Goal: Task Accomplishment & Management: Use online tool/utility

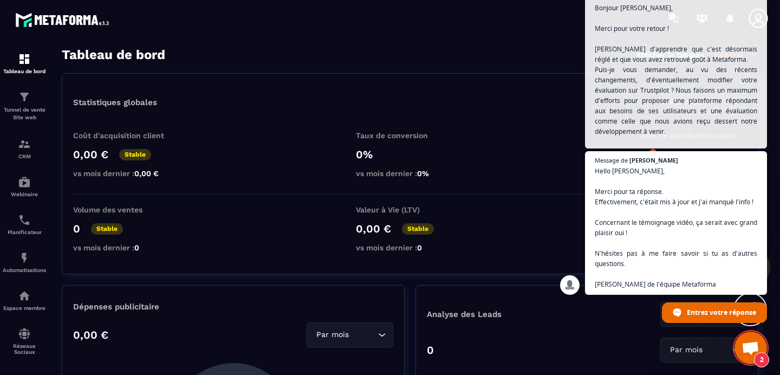
click at [742, 344] on span "Ouvrir le chat" at bounding box center [750, 348] width 18 height 15
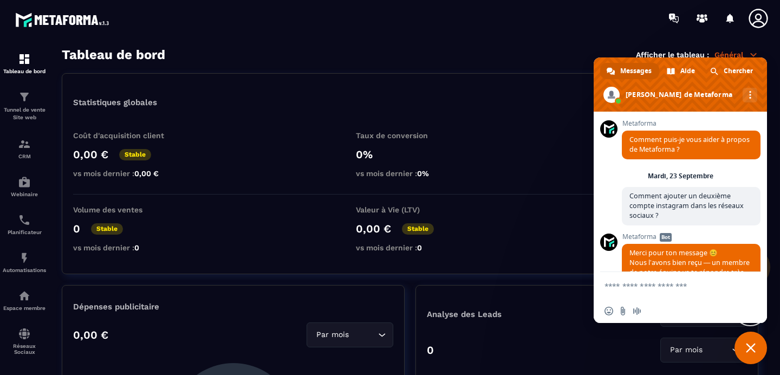
scroll to position [2545, 0]
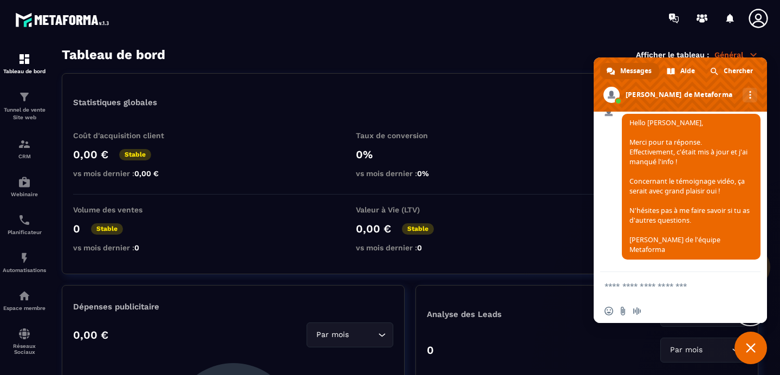
click at [742, 344] on span "Fermer le chat" at bounding box center [750, 347] width 32 height 32
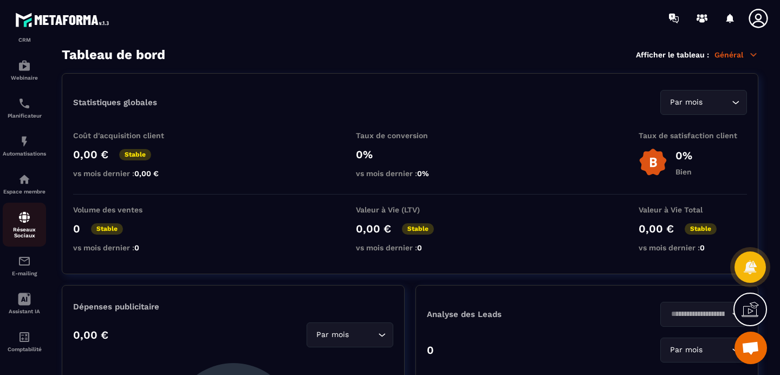
scroll to position [126, 0]
click at [19, 227] on p "Réseaux Sociaux" at bounding box center [24, 229] width 43 height 12
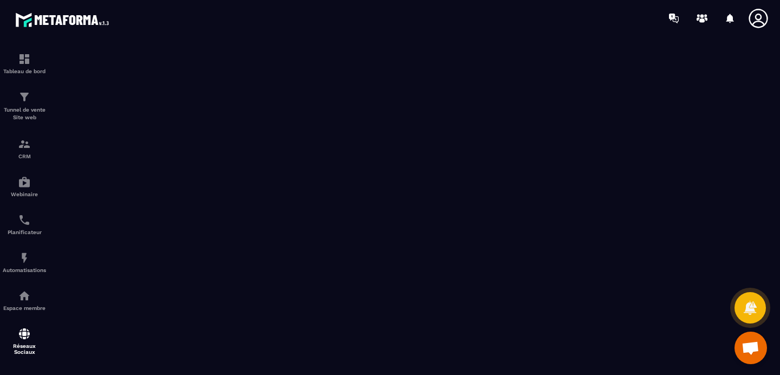
click at [755, 19] on icon at bounding box center [758, 19] width 22 height 22
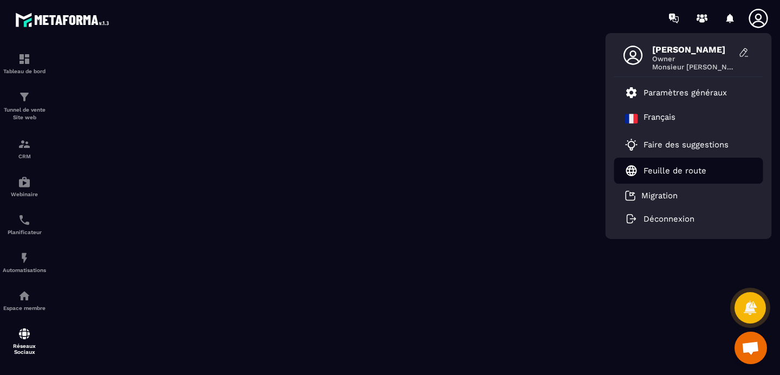
click at [663, 177] on li "Feuille de route" at bounding box center [688, 171] width 149 height 26
click at [669, 171] on p "Feuille de route" at bounding box center [674, 171] width 63 height 10
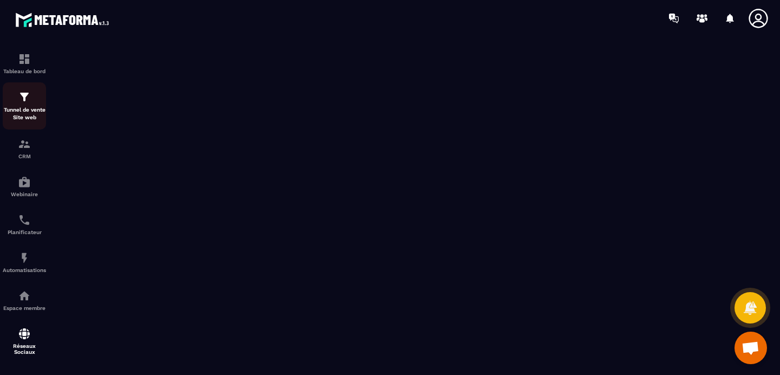
click at [21, 111] on p "Tunnel de vente Site web" at bounding box center [24, 113] width 43 height 15
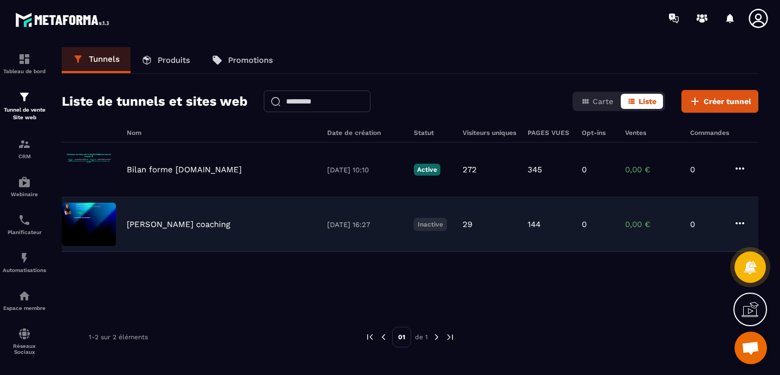
click at [745, 226] on icon at bounding box center [739, 223] width 13 height 13
click at [750, 241] on icon "button" at bounding box center [748, 244] width 6 height 7
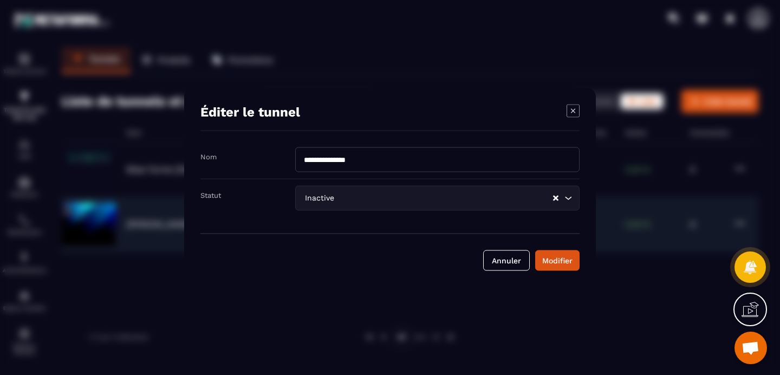
click at [377, 199] on input "Search for option" at bounding box center [444, 198] width 216 height 12
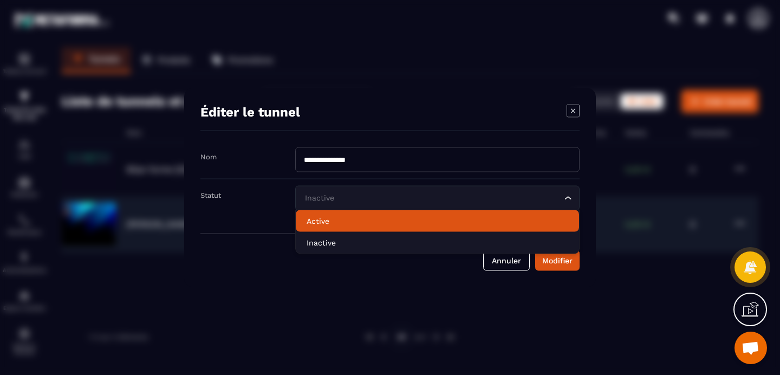
click at [356, 225] on p "Active" at bounding box center [437, 221] width 262 height 11
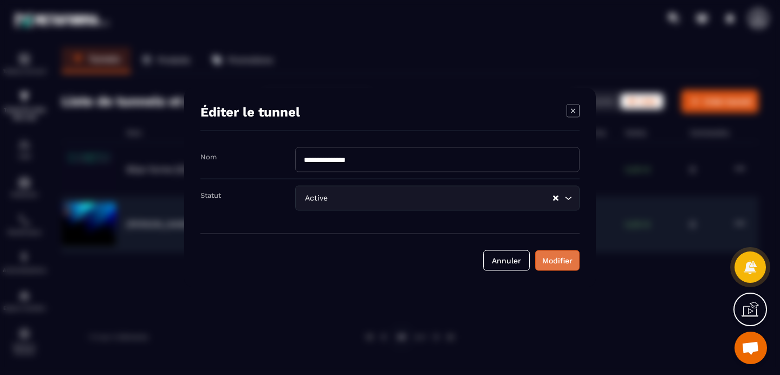
click at [552, 264] on div "Modifier" at bounding box center [557, 260] width 30 height 11
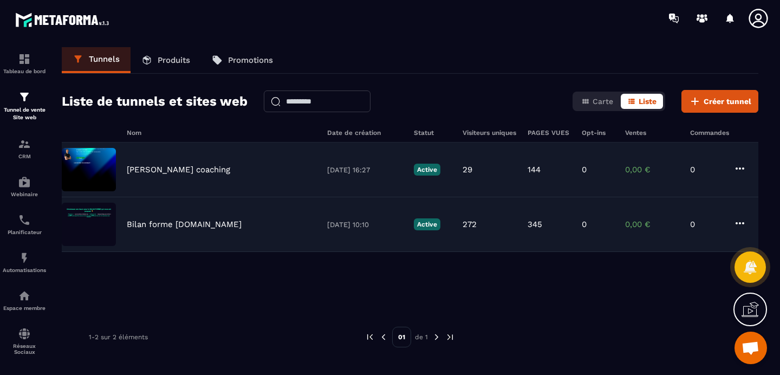
click at [191, 173] on div "[PERSON_NAME] coaching" at bounding box center [222, 170] width 190 height 10
